Goal: Transaction & Acquisition: Purchase product/service

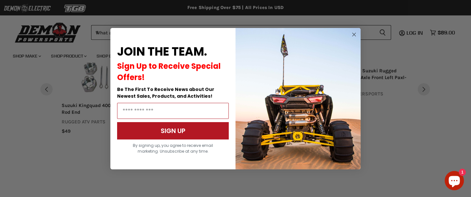
scroll to position [526, 0]
